Goal: Information Seeking & Learning: Learn about a topic

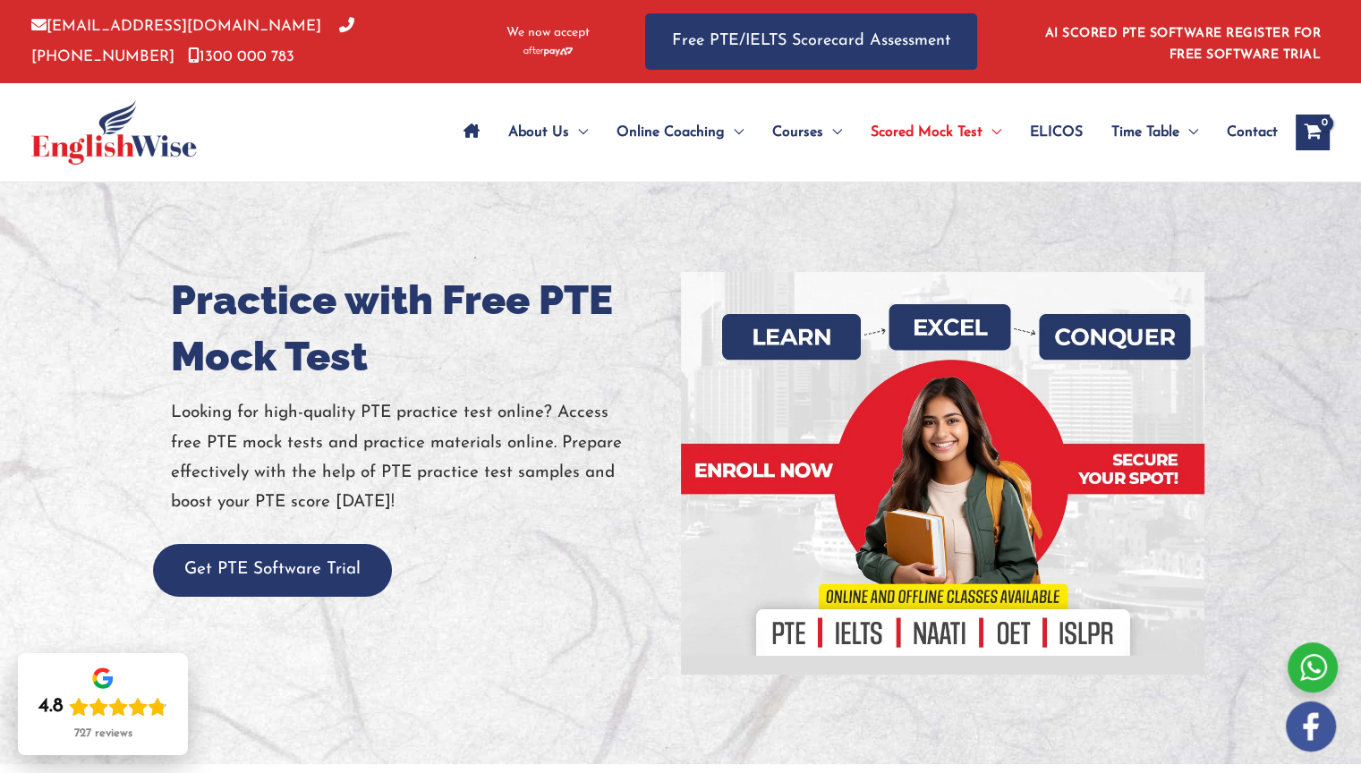
click at [719, 365] on div at bounding box center [943, 473] width 497 height 403
click at [40, 723] on div "4.8 727 reviews" at bounding box center [102, 718] width 129 height 47
click at [53, 733] on div "4.8 727 reviews" at bounding box center [102, 718] width 129 height 47
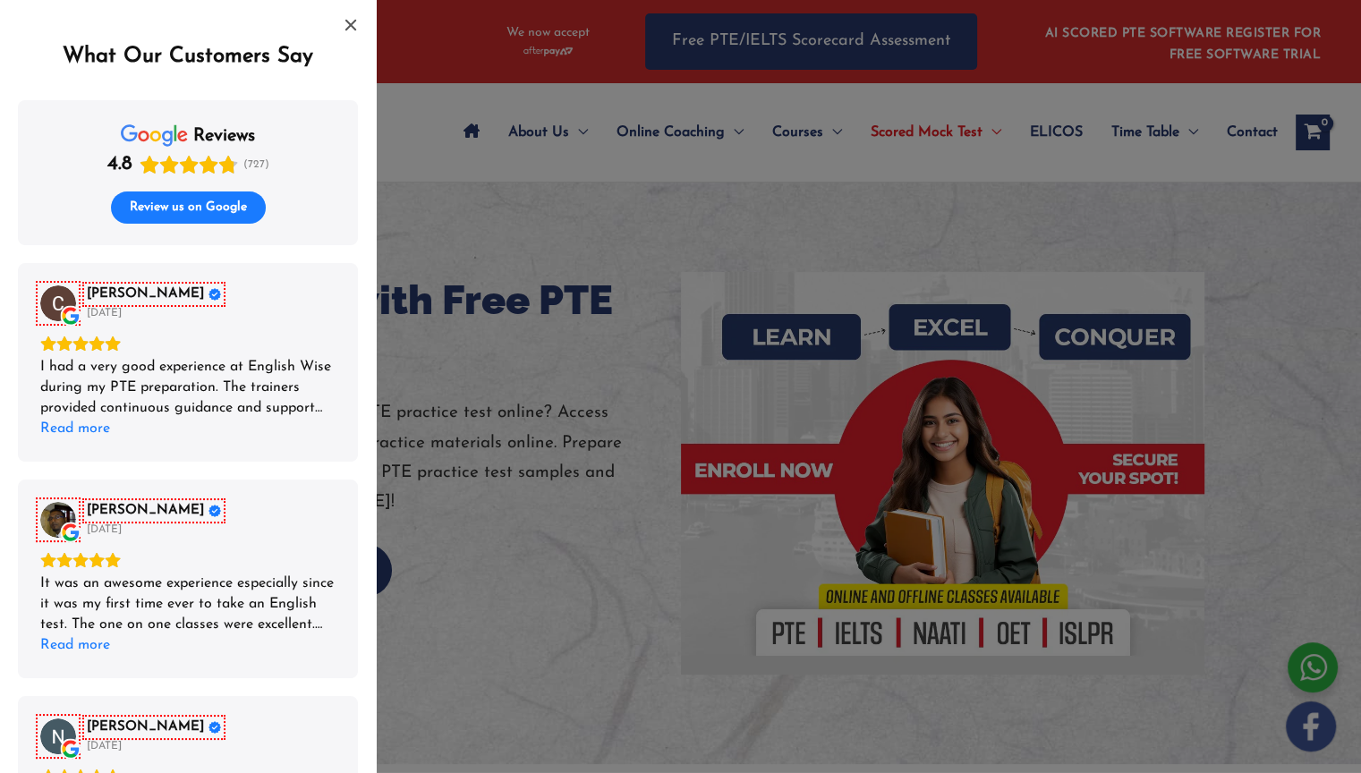
click at [0, 772] on div "What Our Customers Say reviews 4.8 (727) Review us on Google Chimi Zam [DATE] I…" at bounding box center [188, 386] width 376 height 773
click at [108, 737] on div "[PERSON_NAME] [DATE]" at bounding box center [154, 737] width 134 height 36
click at [159, 576] on div "It was an awesome experience especially since it was my first time ever to take…" at bounding box center [187, 605] width 295 height 62
click at [185, 499] on div "[PERSON_NAME] [DATE] It was an awesome experience especially since it was my fi…" at bounding box center [188, 579] width 340 height 199
click at [535, 60] on div "List of reviews" at bounding box center [680, 386] width 1361 height 773
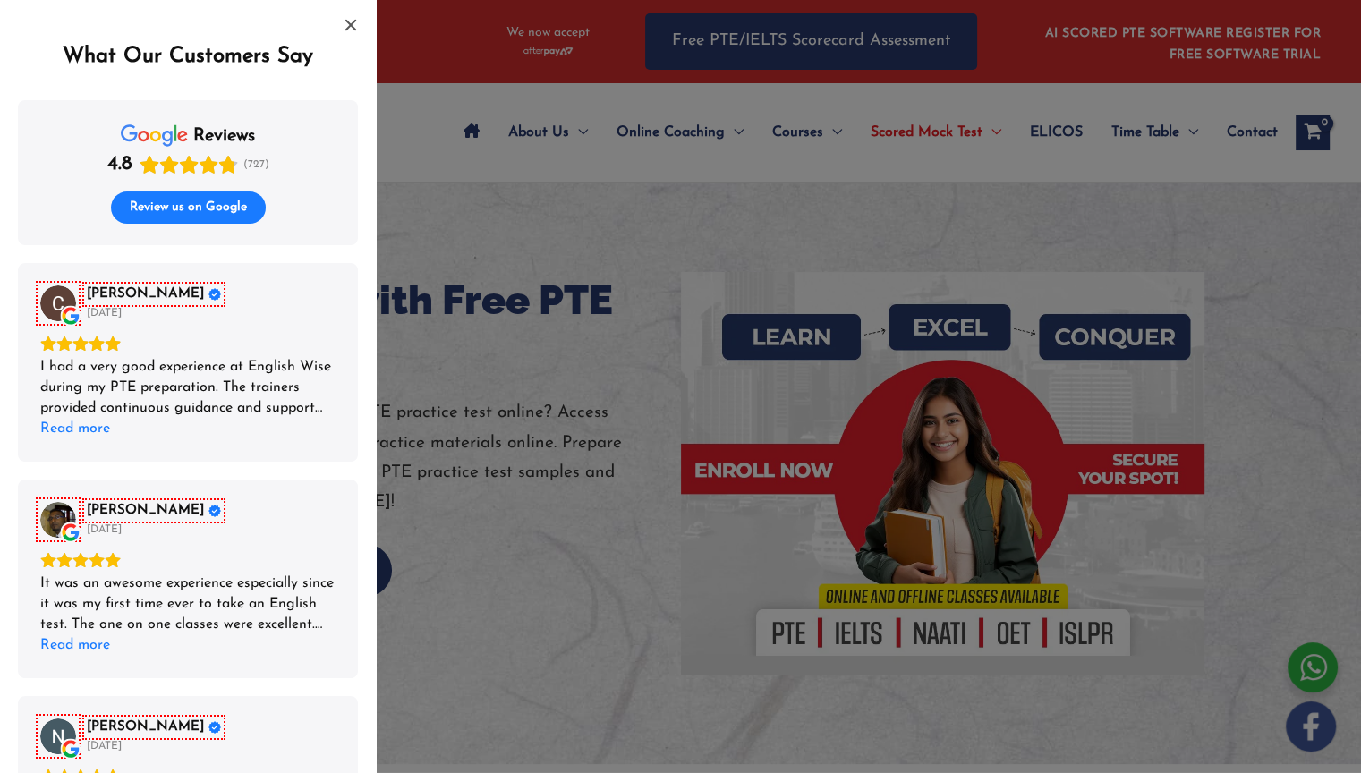
click at [320, 359] on div "I had a very good experience at English Wise during my PTE preparation. The tra…" at bounding box center [187, 388] width 295 height 62
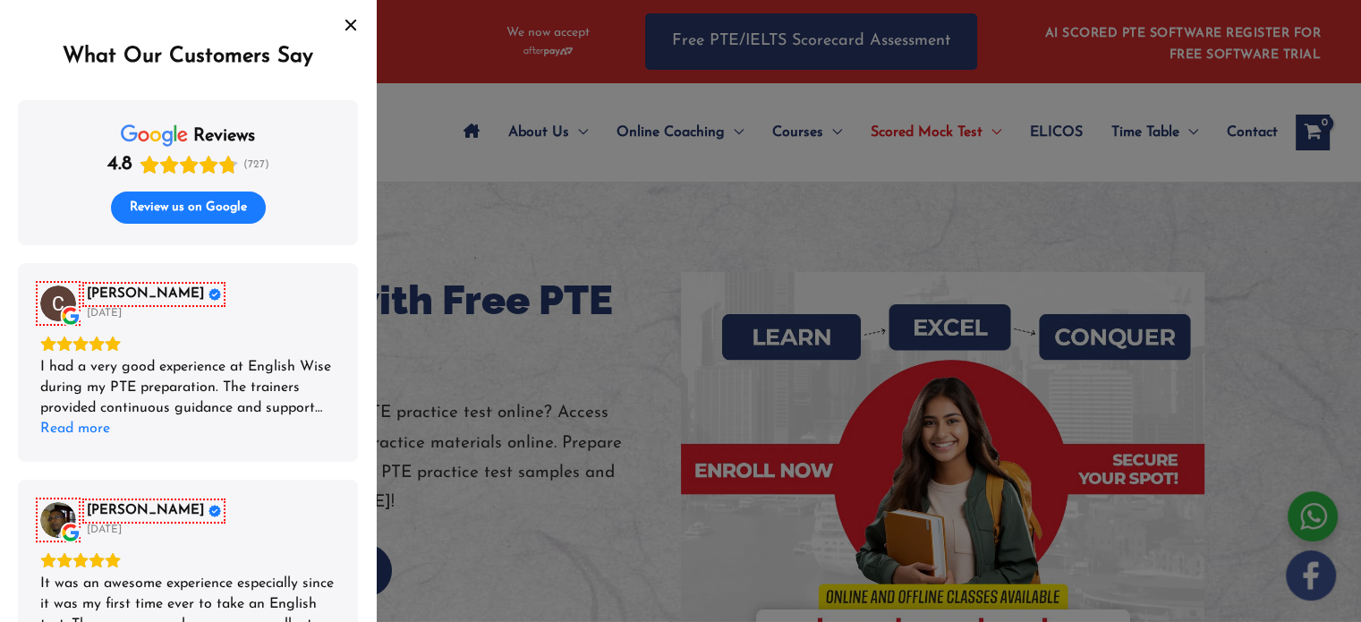
click at [351, 26] on icon "Close" at bounding box center [350, 25] width 11 height 11
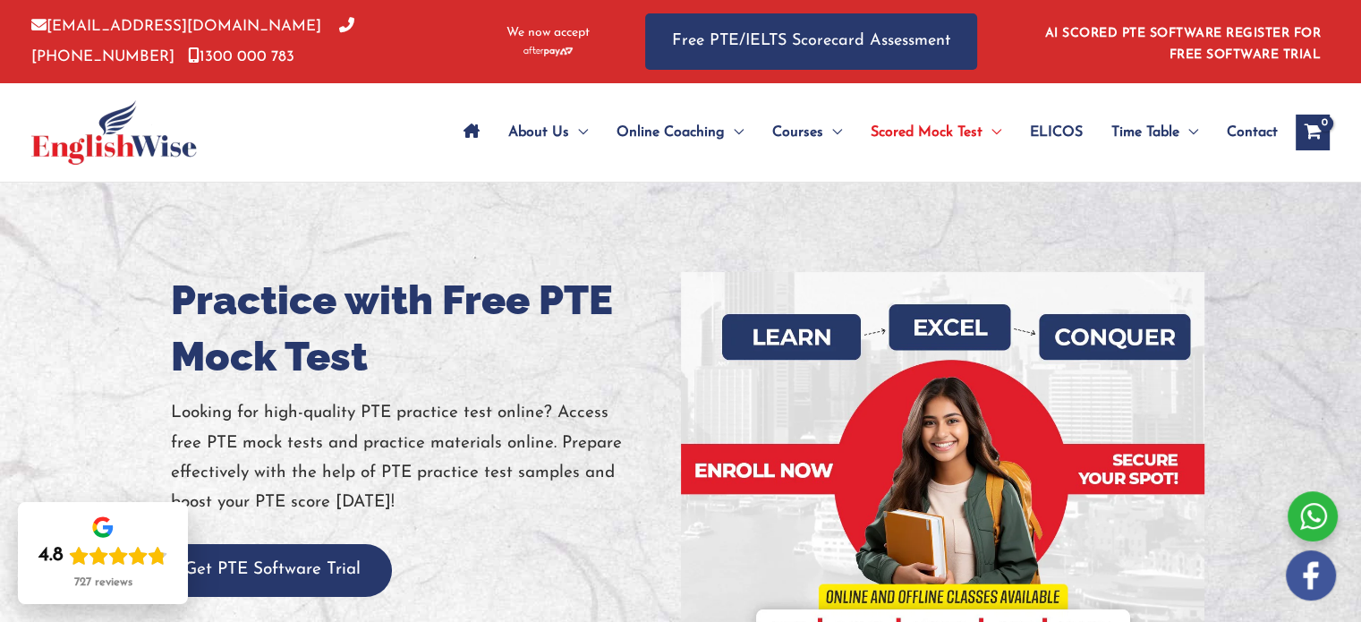
click at [1276, 323] on div at bounding box center [680, 474] width 1361 height 582
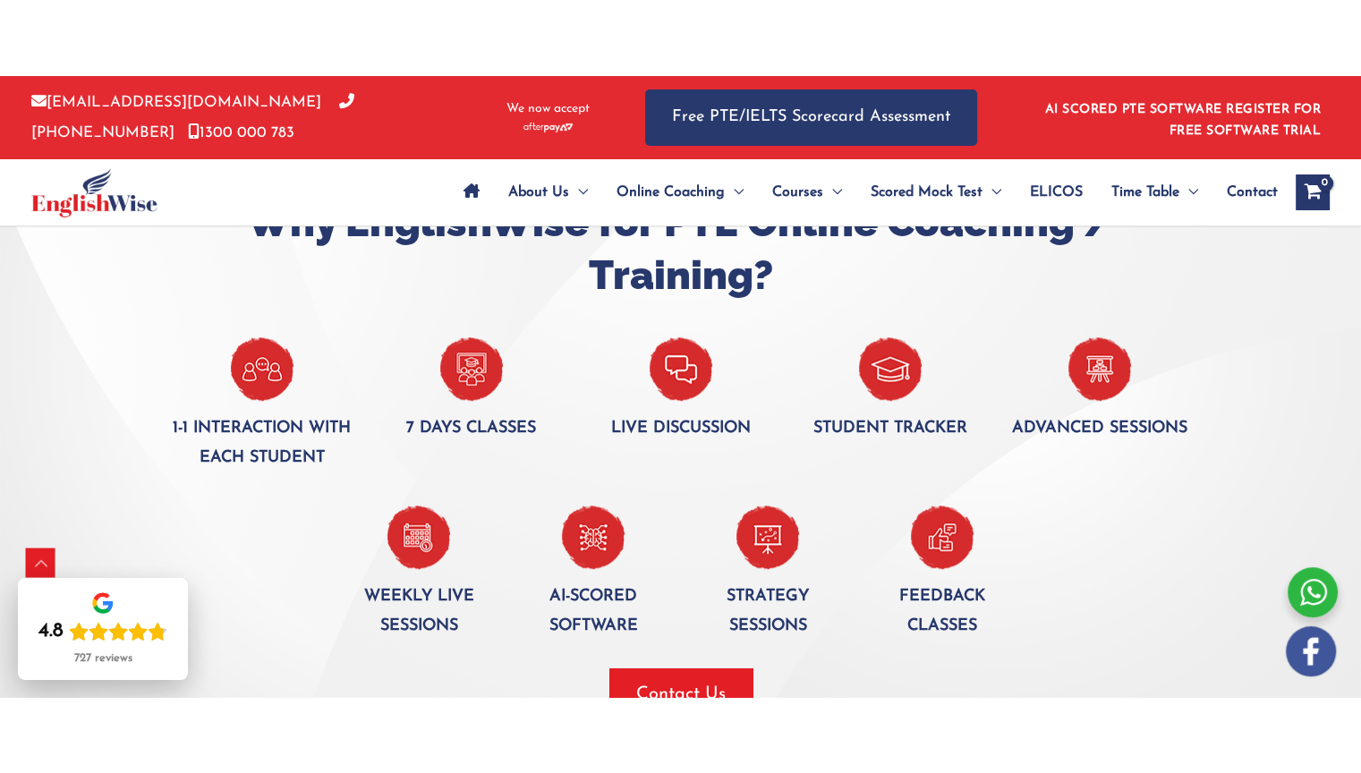
scroll to position [1253, 0]
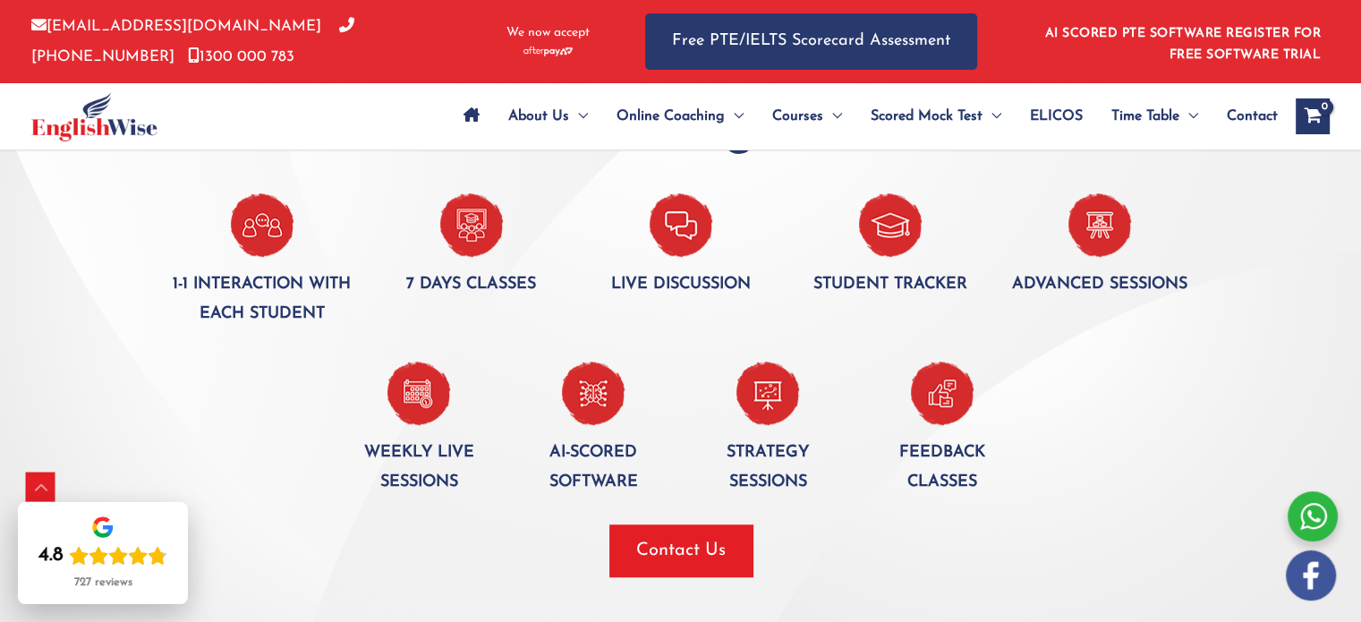
click at [85, 354] on div at bounding box center [680, 314] width 1361 height 703
click at [1164, 466] on div at bounding box center [1117, 430] width 175 height 137
click at [1331, 222] on div at bounding box center [680, 314] width 1361 height 703
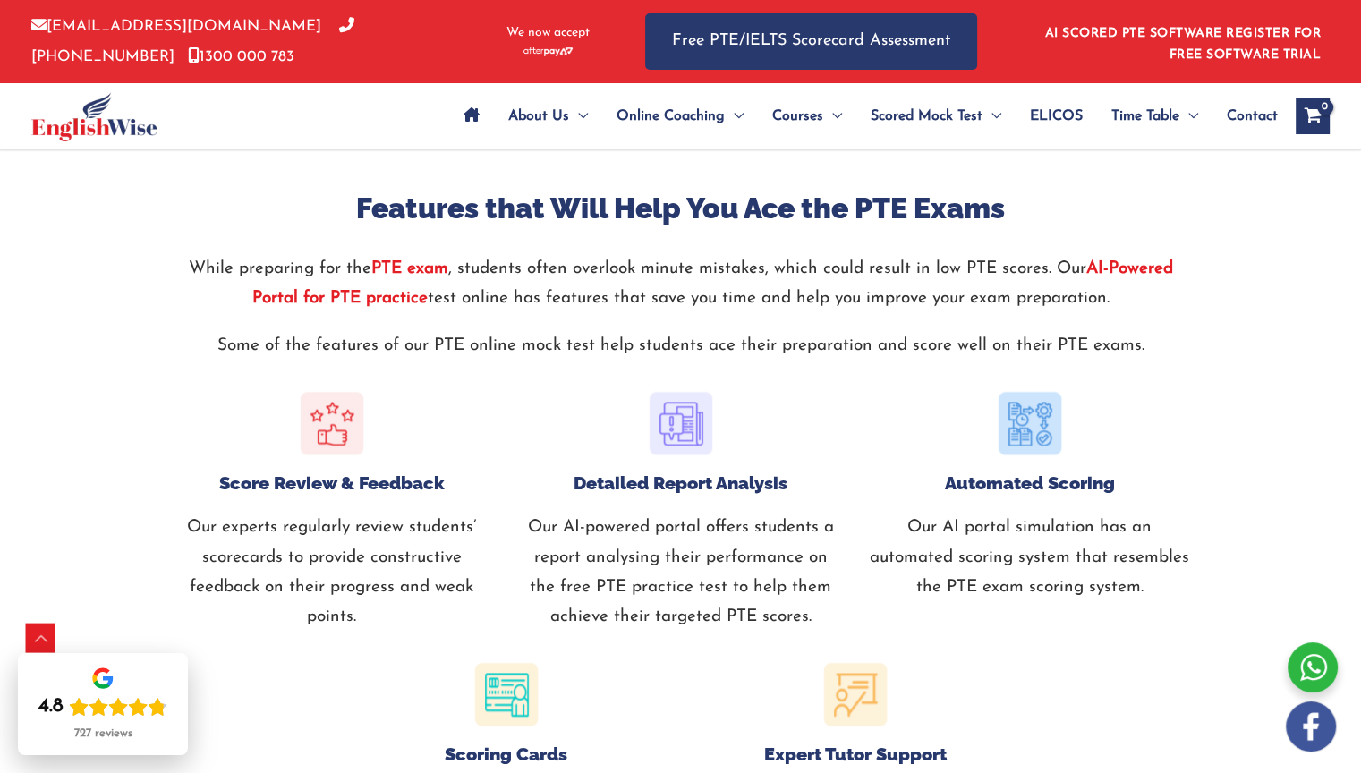
scroll to position [1808, 0]
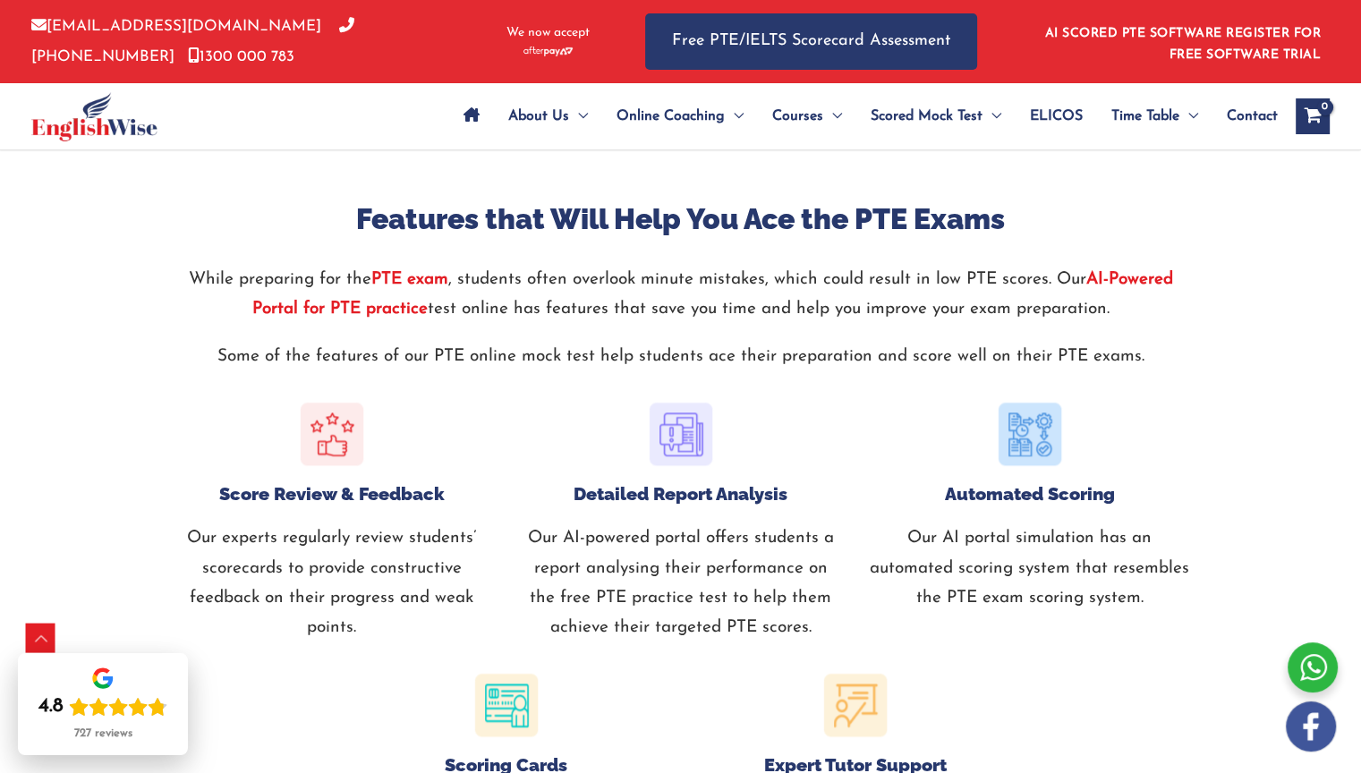
click at [1284, 62] on li "AI SCORED PTE SOFTWARE REGISTER FOR FREE SOFTWARE TRIAL" at bounding box center [1178, 41] width 286 height 49
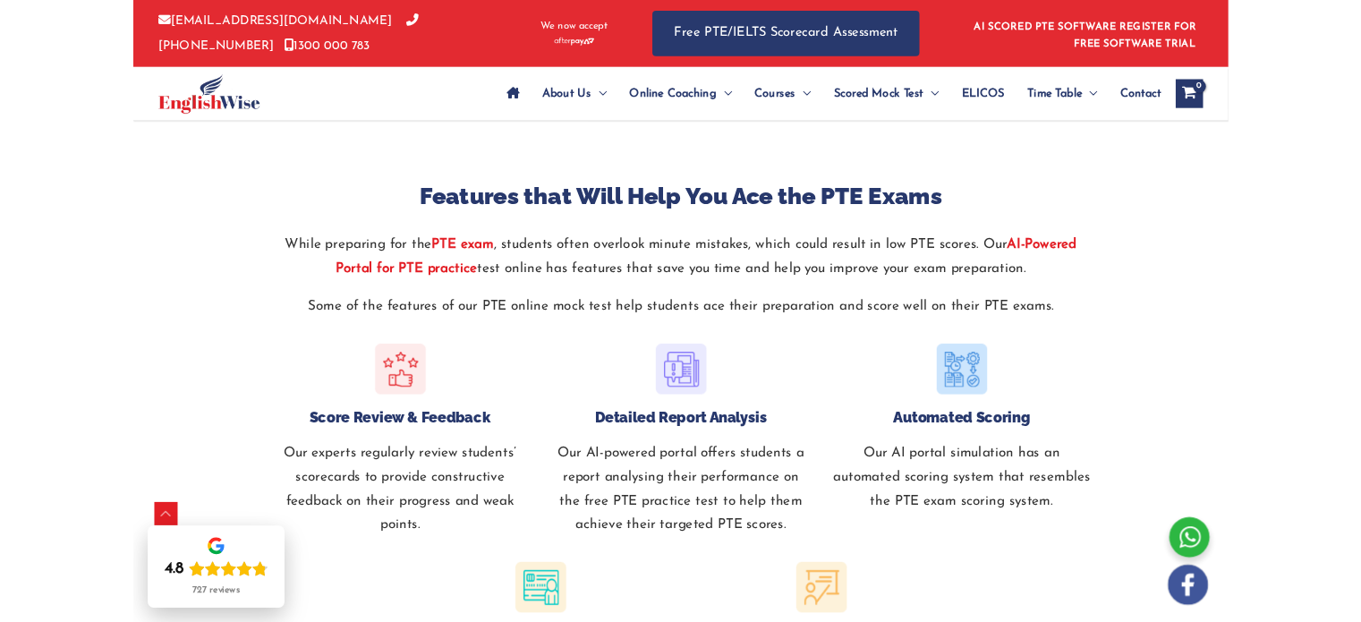
scroll to position [1772, 0]
